Goal: Transaction & Acquisition: Purchase product/service

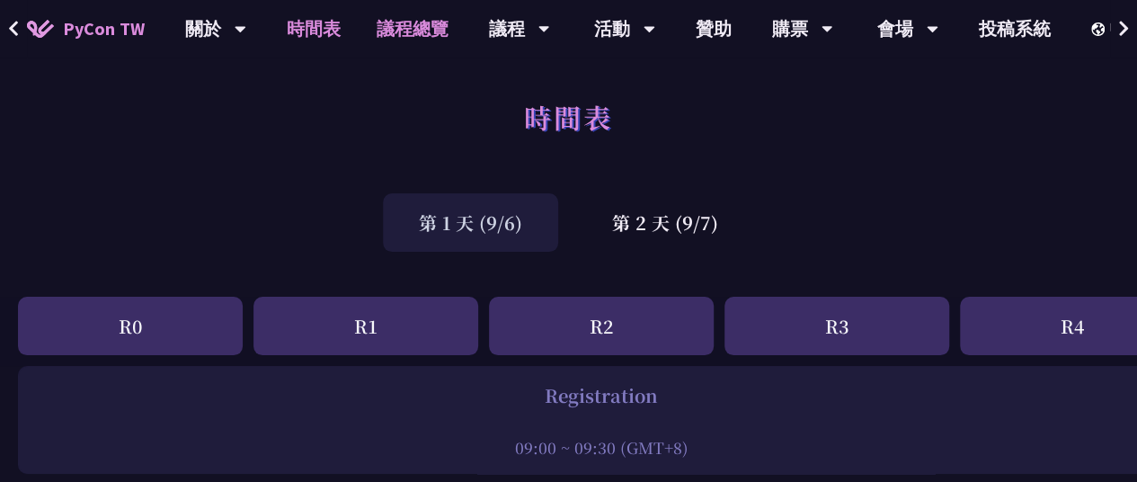
click at [432, 36] on link "議程總覽" at bounding box center [413, 29] width 108 height 58
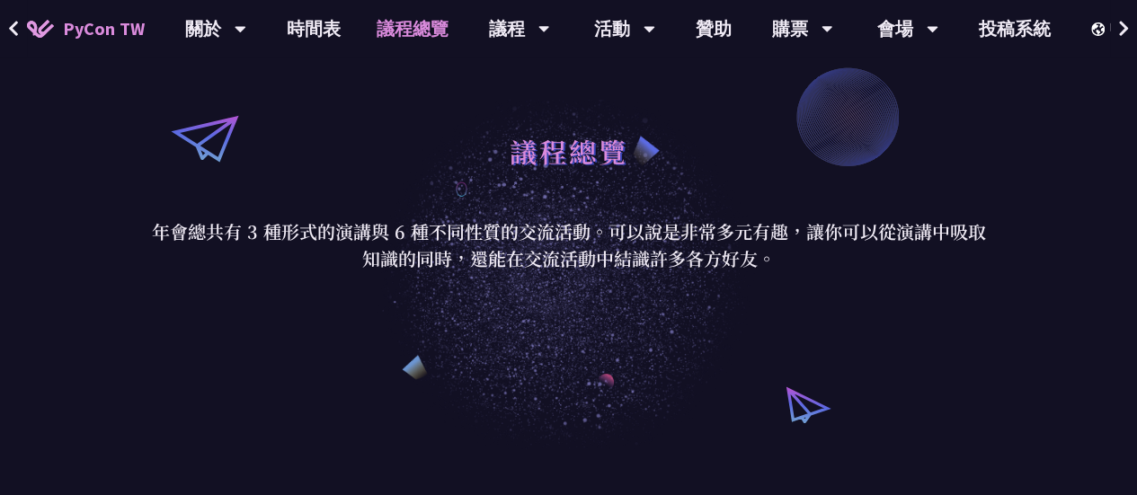
scroll to position [180, 0]
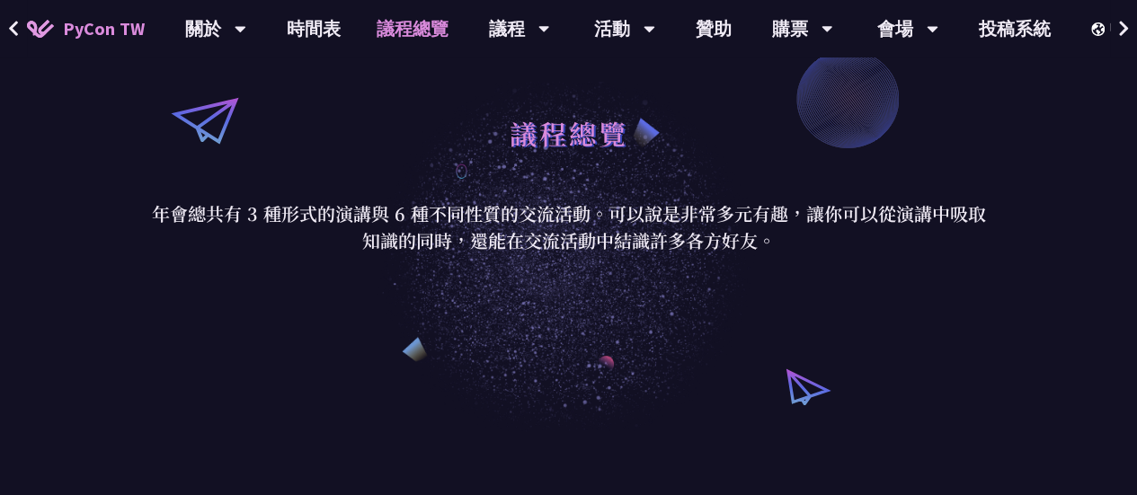
drag, startPoint x: 624, startPoint y: 216, endPoint x: 647, endPoint y: 244, distance: 36.4
click at [647, 244] on p "年會總共有 3 種形式的演講與 6 種不同性質的交流活動。可以說是非常多元有趣，讓你可以從演講中吸取知識的同時，還能在交流活動中結識許多各方好友。" at bounding box center [569, 228] width 836 height 54
click at [732, 245] on p "年會總共有 3 種形式的演講與 6 種不同性質的交流活動。可以說是非常多元有趣，讓你可以從演講中吸取知識的同時，還能在交流活動中結識許多各方好友。" at bounding box center [569, 228] width 836 height 54
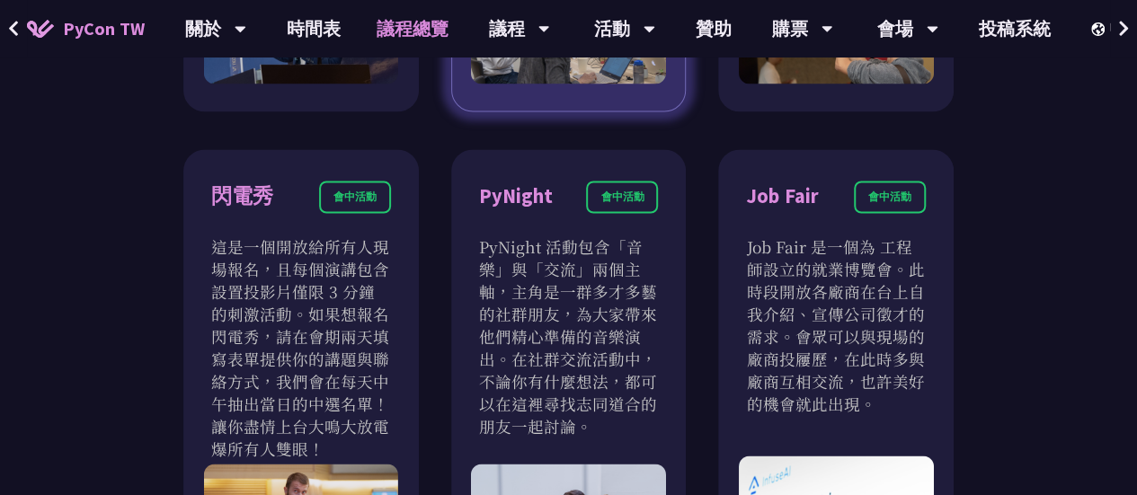
scroll to position [1259, 0]
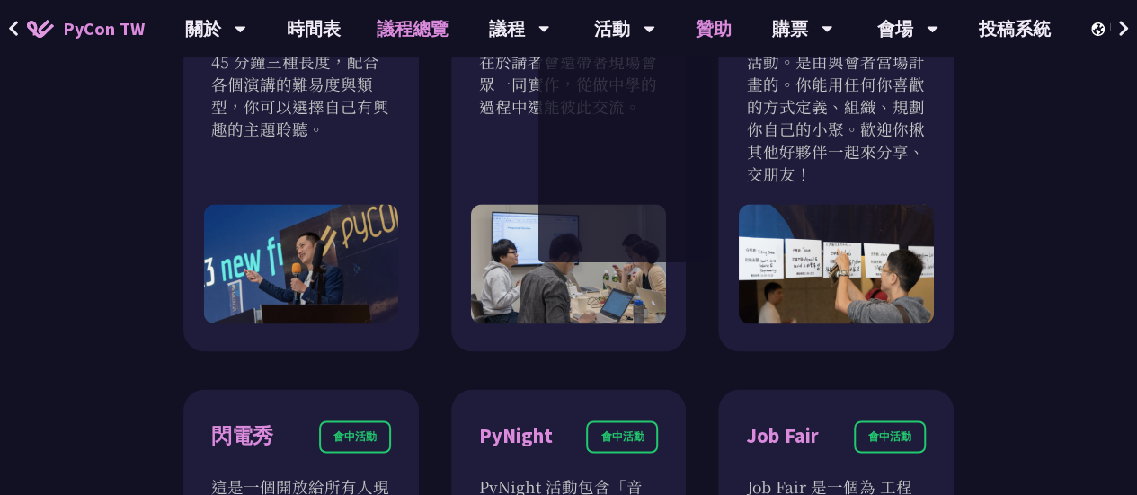
click at [698, 35] on link "贊助" at bounding box center [714, 29] width 72 height 58
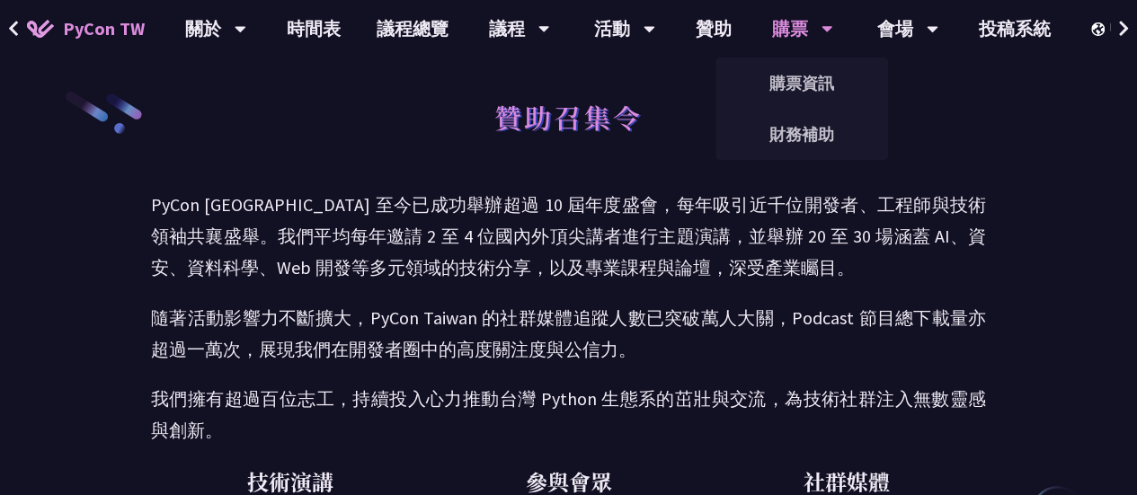
click at [788, 30] on div "購票" at bounding box center [802, 29] width 61 height 58
click at [798, 84] on link "購票資訊" at bounding box center [802, 83] width 173 height 42
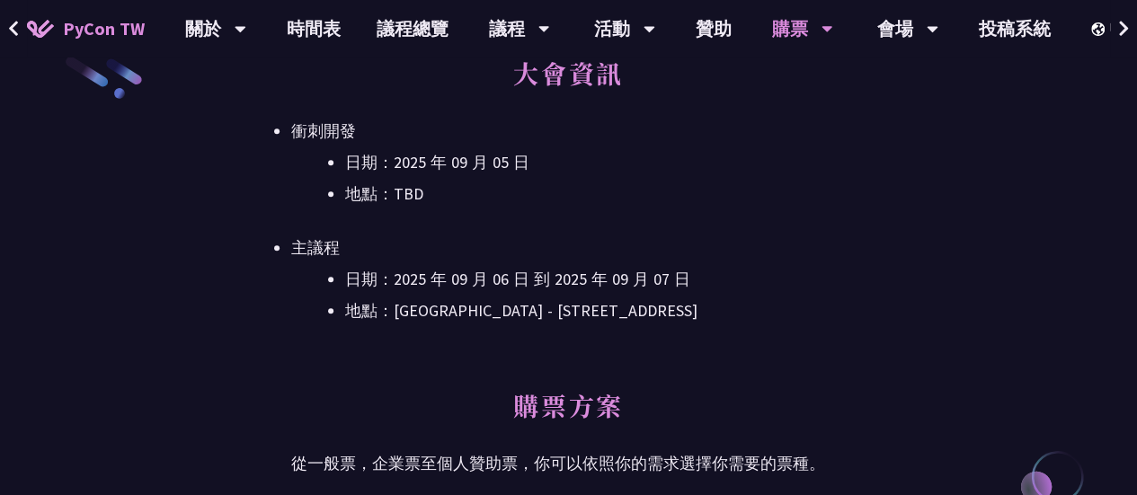
scroll to position [540, 0]
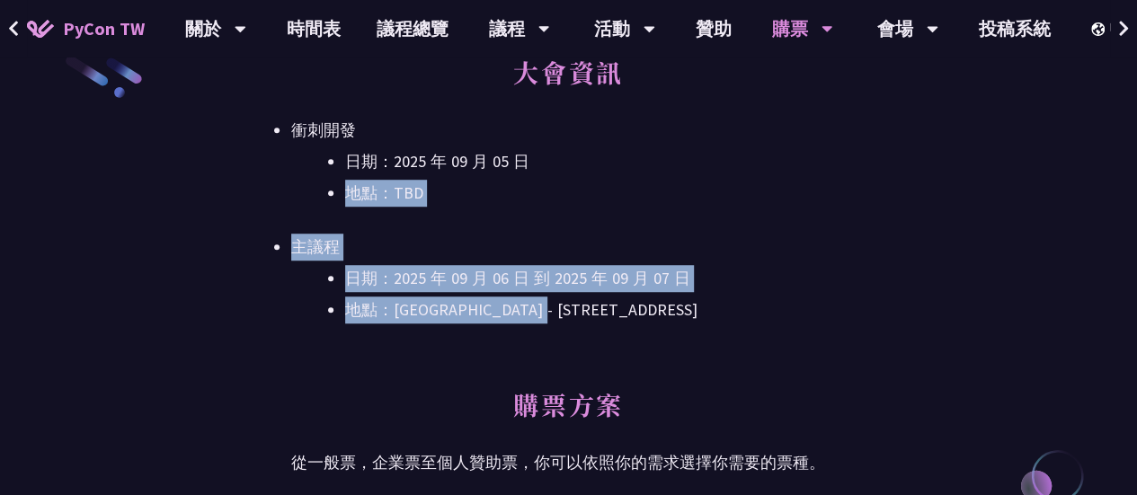
drag, startPoint x: 599, startPoint y: 308, endPoint x: 584, endPoint y: 148, distance: 159.9
click at [584, 148] on ul "衝刺開發 日期：[DATE] 地點：TBD 主議程 日期：[DATE] 到 [DATE] 地點：[GEOGRAPHIC_DATA] - ​[STREET_AD…" at bounding box center [568, 220] width 555 height 207
click at [768, 231] on ul "衝刺開發 日期：[DATE] 地點：TBD 主議程 日期：[DATE] 到 [DATE] 地點：[GEOGRAPHIC_DATA] - ​[STREET_AD…" at bounding box center [568, 220] width 555 height 207
drag, startPoint x: 698, startPoint y: 312, endPoint x: 667, endPoint y: 138, distance: 177.1
click at [667, 138] on ul "衝刺開發 日期：[DATE] 地點：TBD 主議程 日期：[DATE] 到 [DATE] 地點：[GEOGRAPHIC_DATA] - ​[STREET_AD…" at bounding box center [568, 220] width 555 height 207
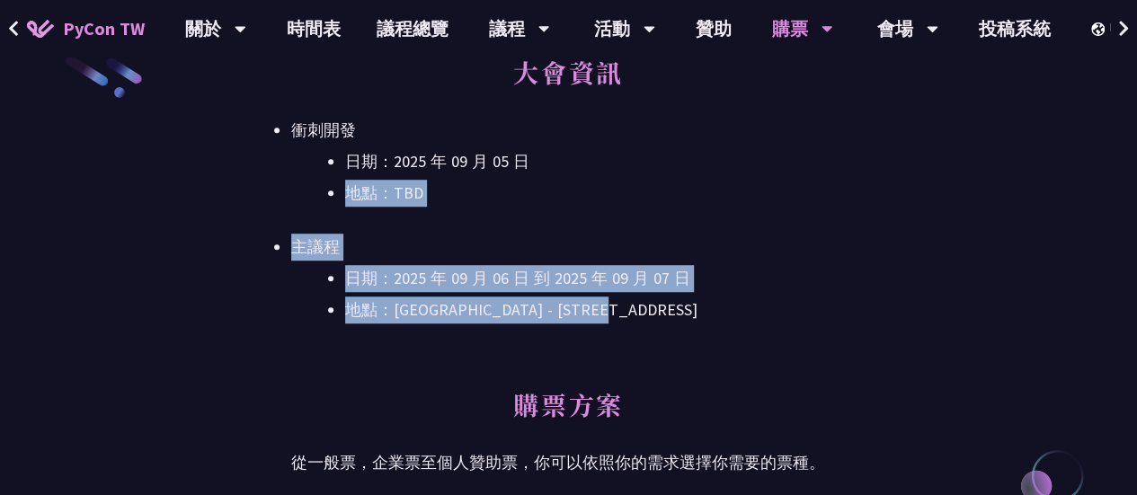
drag, startPoint x: 816, startPoint y: 316, endPoint x: 833, endPoint y: 251, distance: 66.7
click at [780, 161] on ul "衝刺開發 日期：[DATE] 地點：TBD 主議程 日期：[DATE] 到 [DATE] 地點：[GEOGRAPHIC_DATA] - ​[STREET_AD…" at bounding box center [568, 220] width 555 height 207
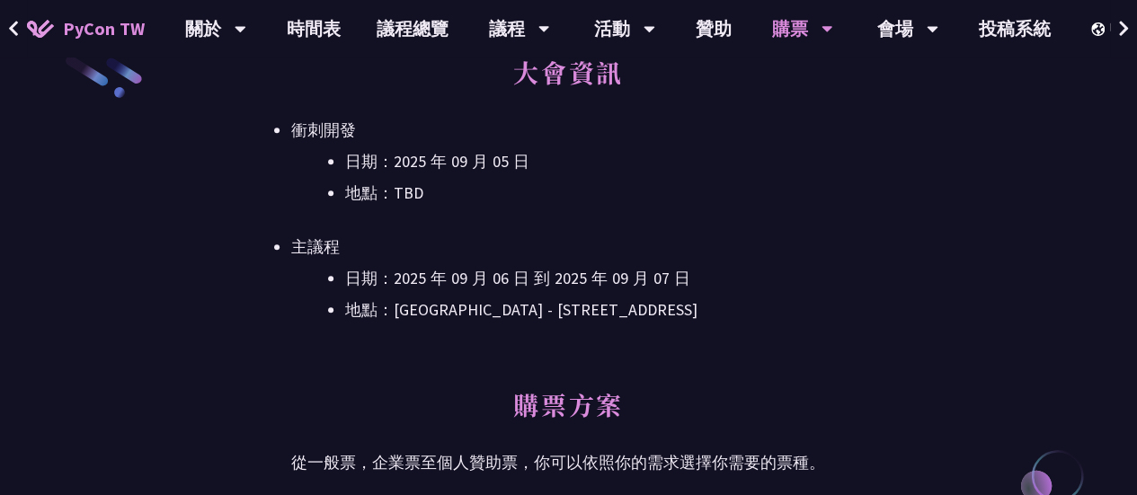
click at [618, 186] on li "地點：TBD" at bounding box center [595, 193] width 501 height 27
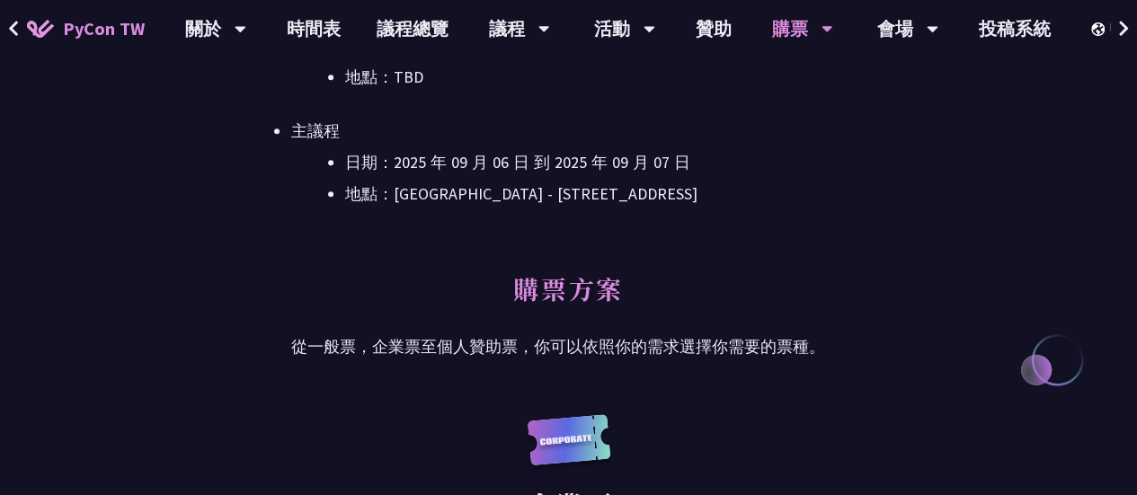
scroll to position [809, 0]
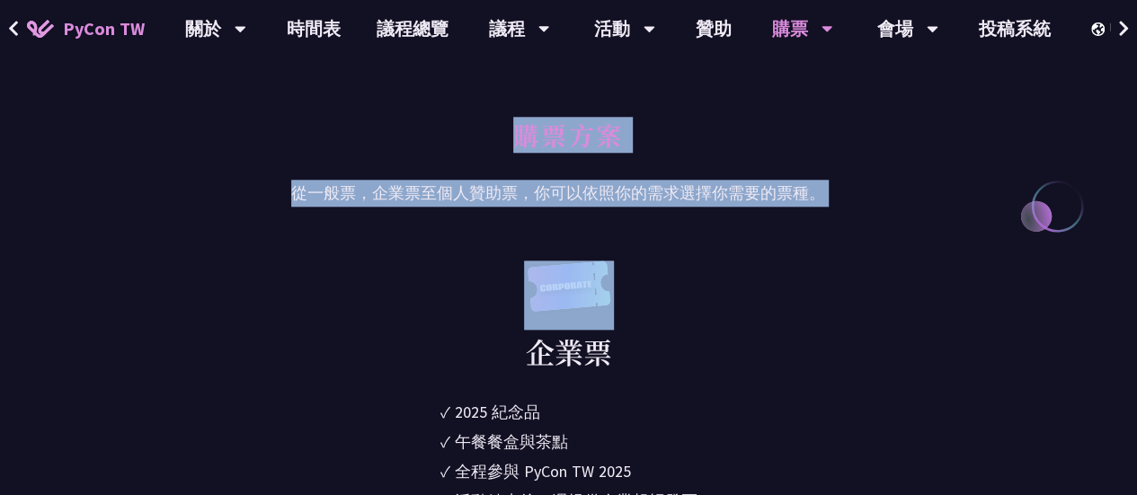
drag, startPoint x: 734, startPoint y: 227, endPoint x: 725, endPoint y: 155, distance: 72.5
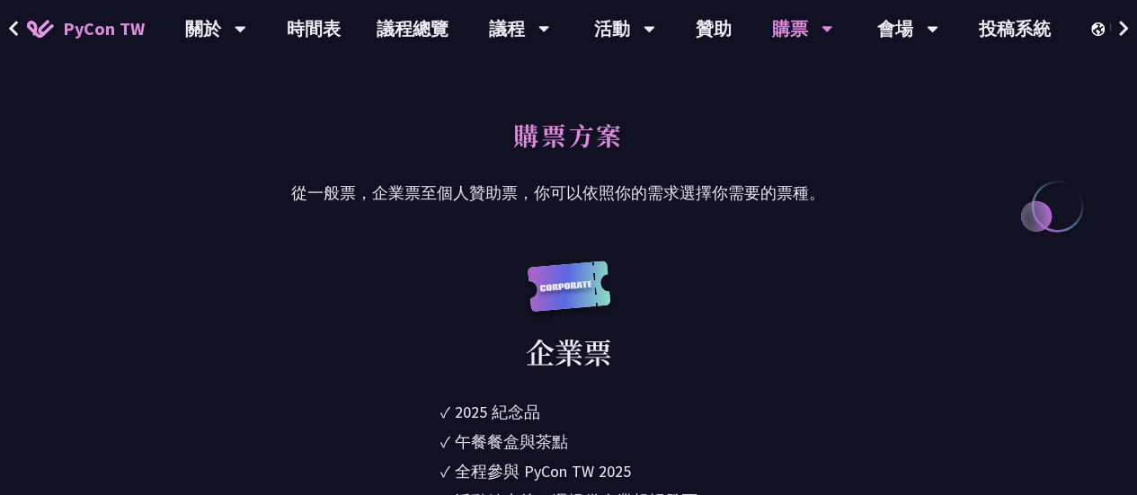
click at [762, 273] on div "企業票 ✓ 2025 [PERSON_NAME]✓ 午餐餐盒與茶點 ✓ 全程參與 PyCon TW 2025 ✓ 活動結束後一週提供企業報帳發票 NT$ 6,…" at bounding box center [568, 449] width 555 height 377
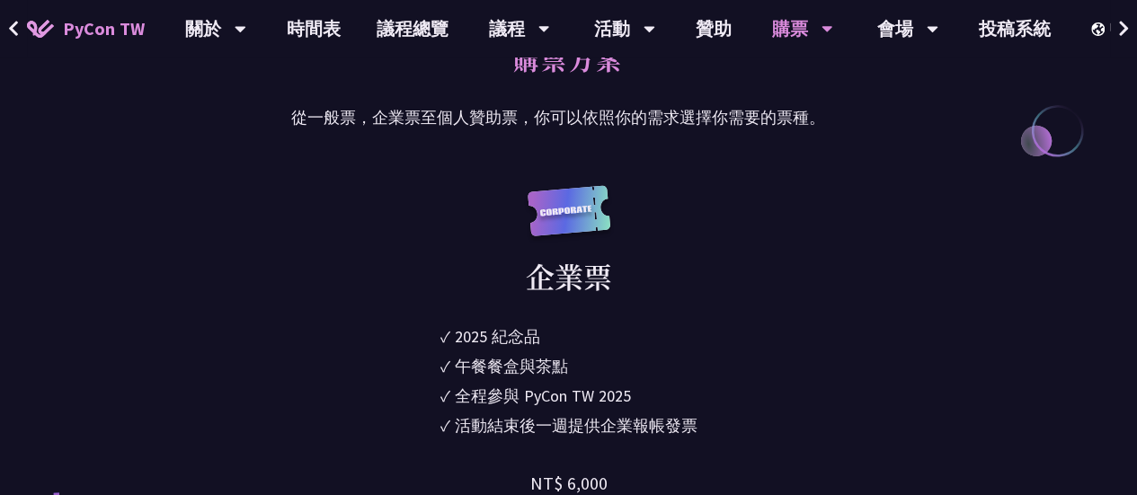
scroll to position [989, 0]
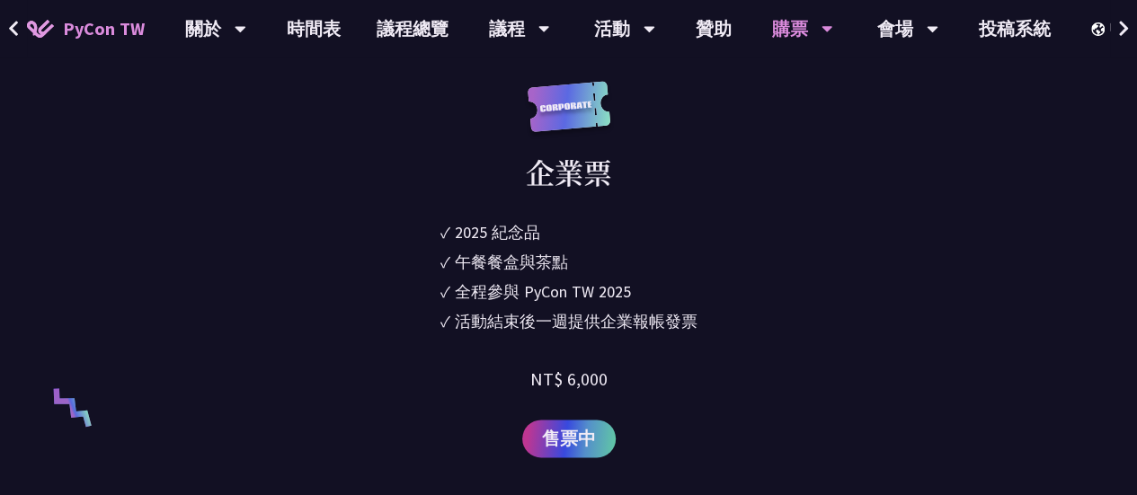
drag, startPoint x: 738, startPoint y: 326, endPoint x: 720, endPoint y: 178, distance: 149.5
click at [712, 169] on div "企業票 ✓ 2025 [PERSON_NAME]✓ 午餐餐盒與茶點 ✓ 全程參與 PyCon TW 2025 ✓ 活動結束後一週提供企業報帳發票 NT$ 6,…" at bounding box center [568, 269] width 555 height 377
drag, startPoint x: 851, startPoint y: 352, endPoint x: 788, endPoint y: 190, distance: 174.5
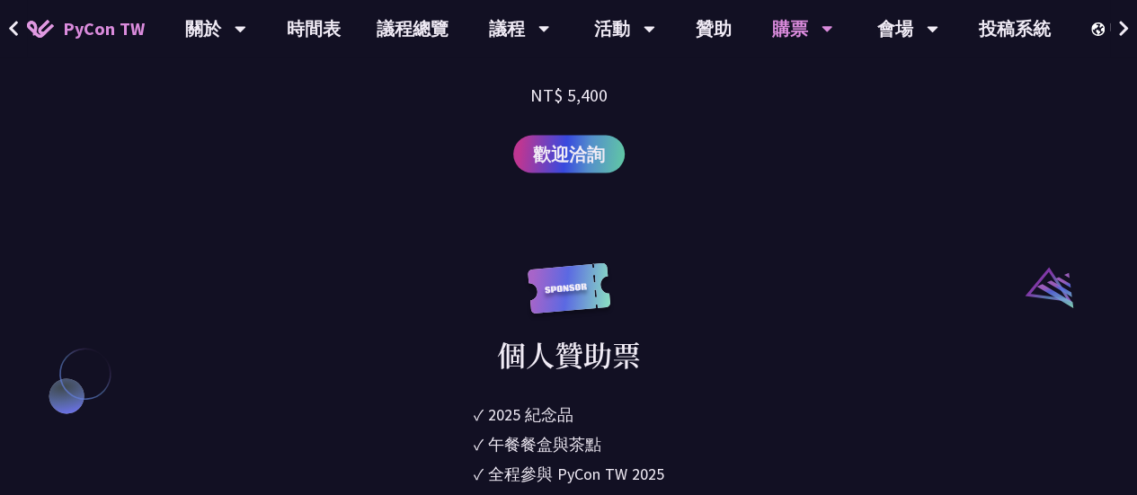
scroll to position [1978, 0]
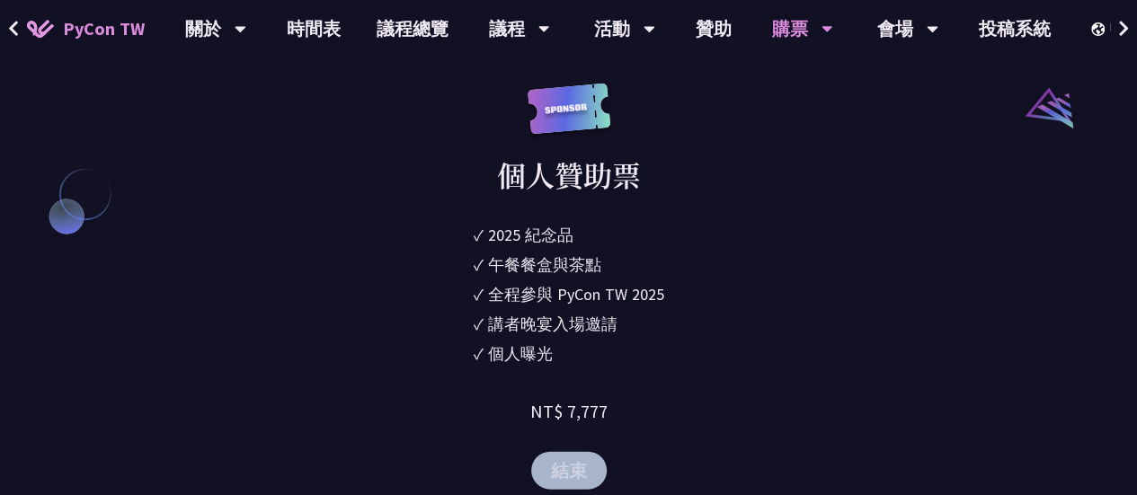
drag, startPoint x: 718, startPoint y: 368, endPoint x: 662, endPoint y: 193, distance: 183.4
click at [662, 194] on div "個人贊助票 ✓ 2025 [PERSON_NAME]✓ 午餐餐盒與茶點 ✓ 全程參與 PyCon TW 2025 ✓ 講者晚宴入場邀請 ✓ 個人曝光 NT$ …" at bounding box center [568, 287] width 555 height 406
drag, startPoint x: 881, startPoint y: 365, endPoint x: 831, endPoint y: 193, distance: 179.0
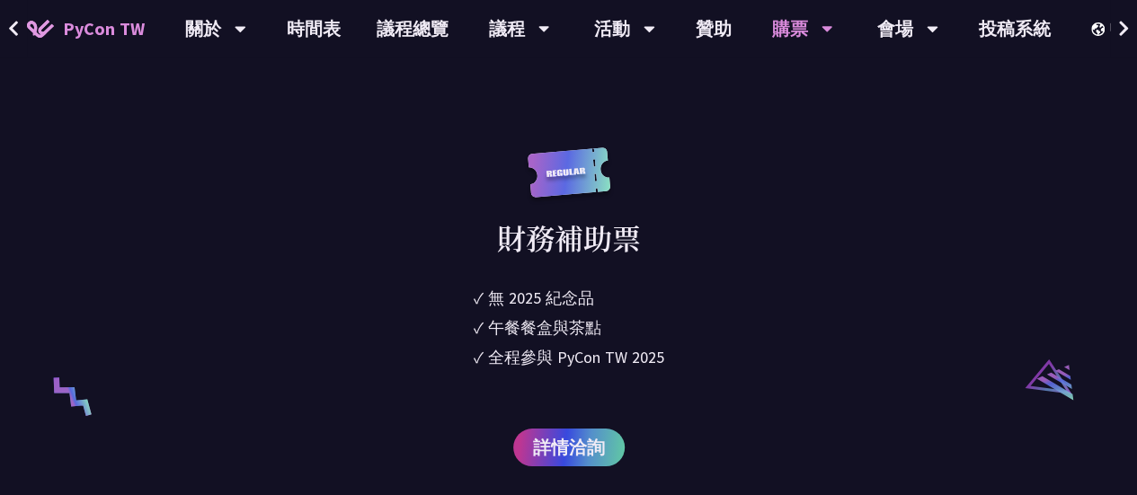
scroll to position [3417, 0]
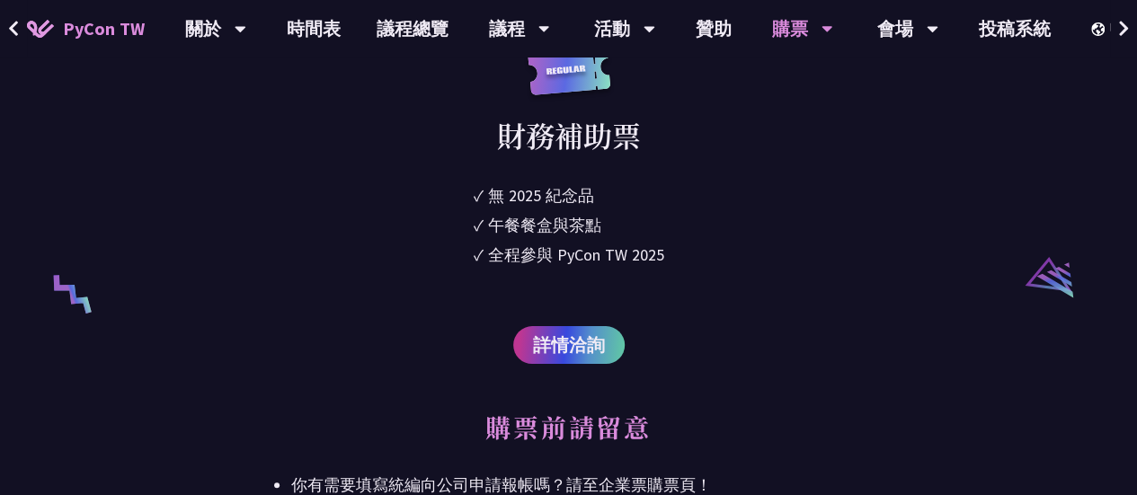
drag, startPoint x: 827, startPoint y: 263, endPoint x: 781, endPoint y: 116, distance: 153.6
click at [782, 117] on div "財務補助票 ✓ 無 2025 [PERSON_NAME]✓ 午餐餐盒與茶點 ✓ 全程參與 PyCon TW 2025 詳情洽詢" at bounding box center [568, 205] width 555 height 320
click at [801, 239] on div "財務補助票 ✓ 無 2025 [PERSON_NAME]✓ 午餐餐盒與茶點 ✓ 全程參與 PyCon TW 2025 詳情洽詢" at bounding box center [568, 205] width 555 height 320
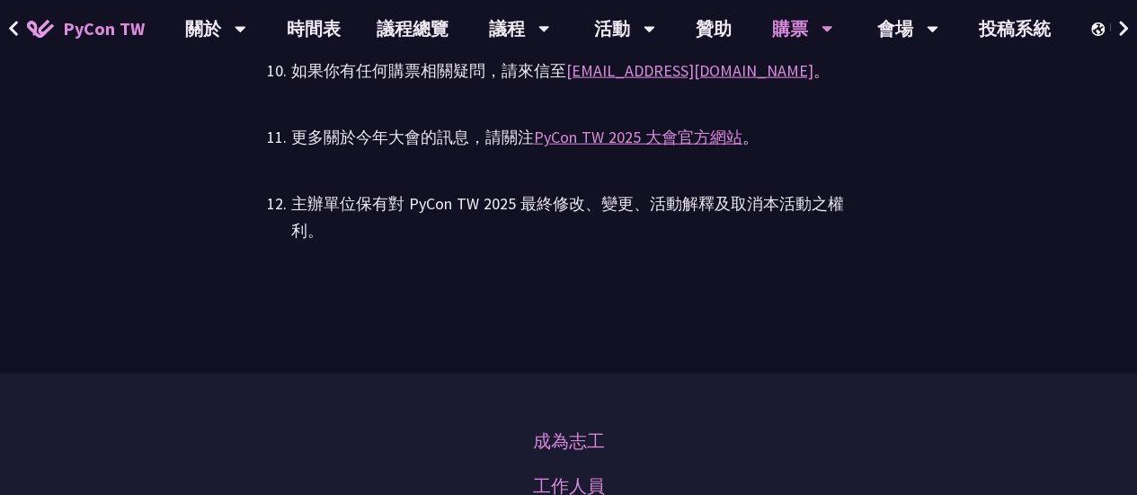
scroll to position [5935, 0]
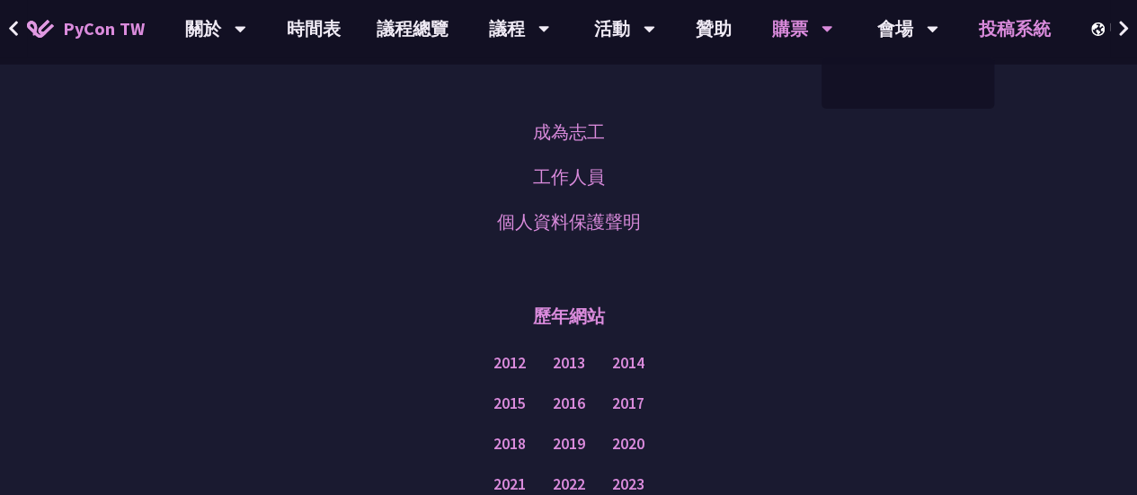
click at [1002, 20] on link "投稿系統" at bounding box center [1015, 29] width 108 height 58
